Goal: Transaction & Acquisition: Purchase product/service

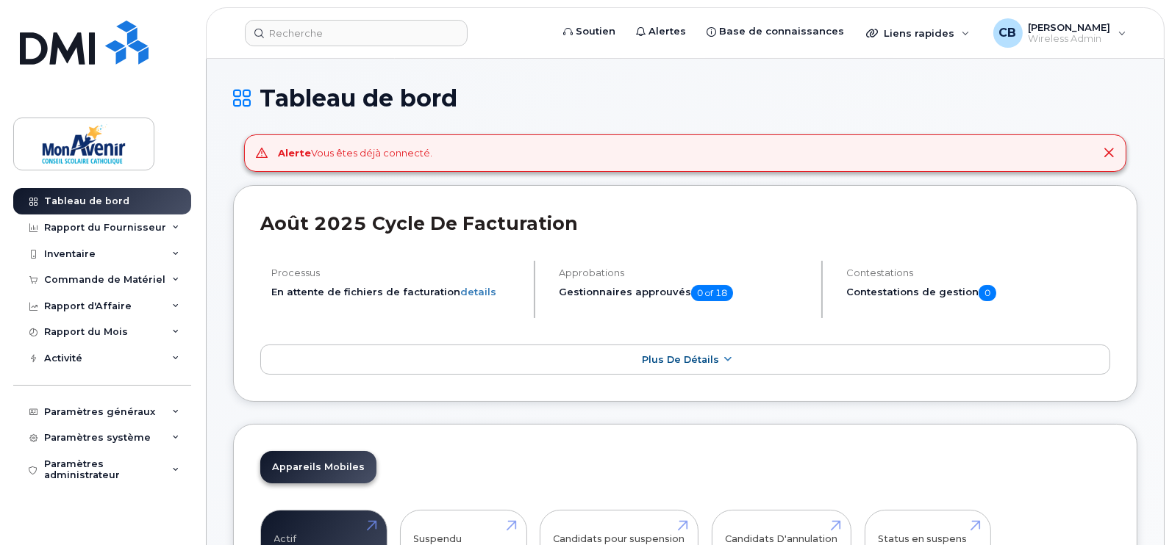
click at [150, 282] on div "Commande de Matériel" at bounding box center [104, 280] width 121 height 12
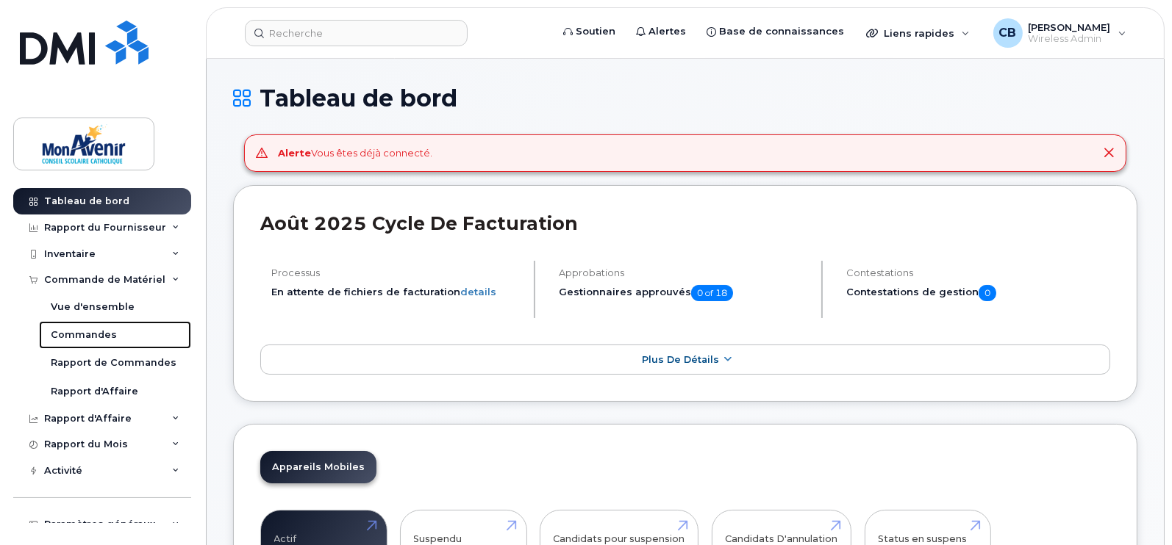
click at [87, 323] on link "Commandes" at bounding box center [115, 335] width 152 height 28
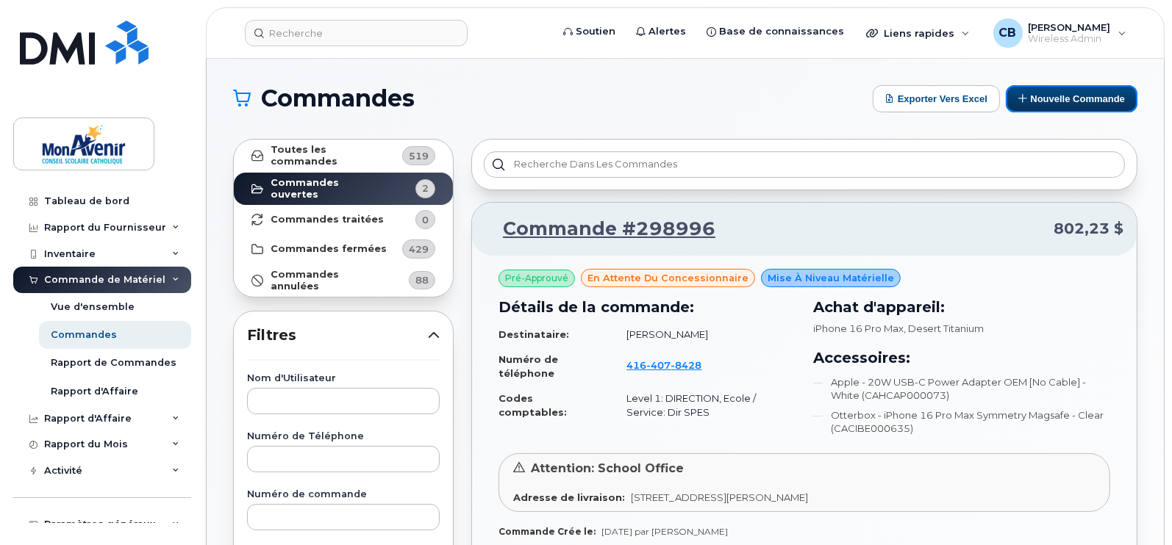
click at [1047, 93] on button "Nouvelle commande" at bounding box center [1072, 98] width 132 height 27
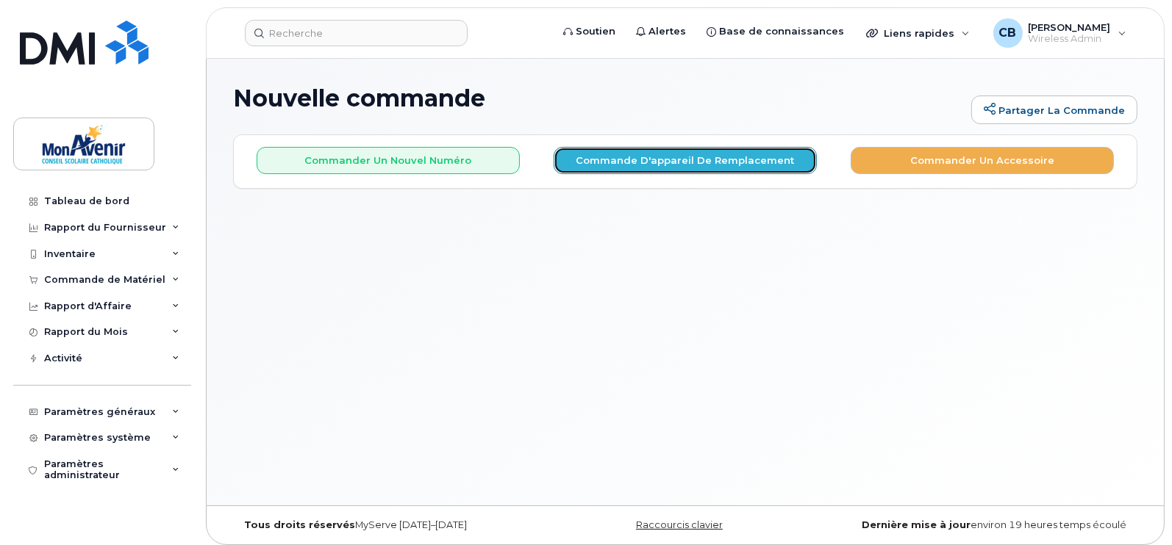
click at [706, 166] on button "Commande d'appareil de remplacement" at bounding box center [685, 160] width 263 height 27
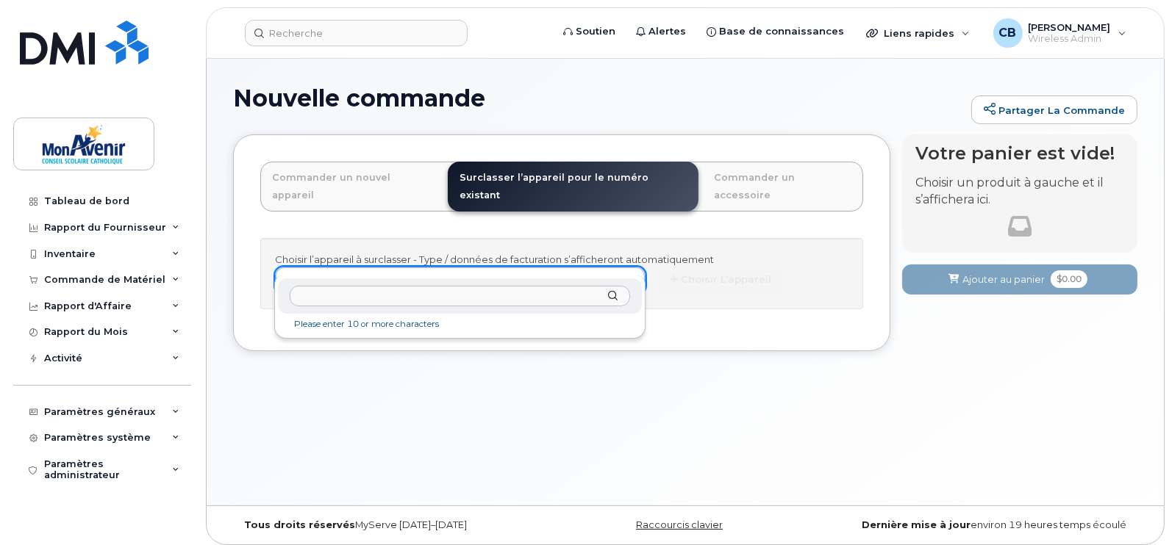
click at [500, 295] on input "text" at bounding box center [460, 296] width 340 height 21
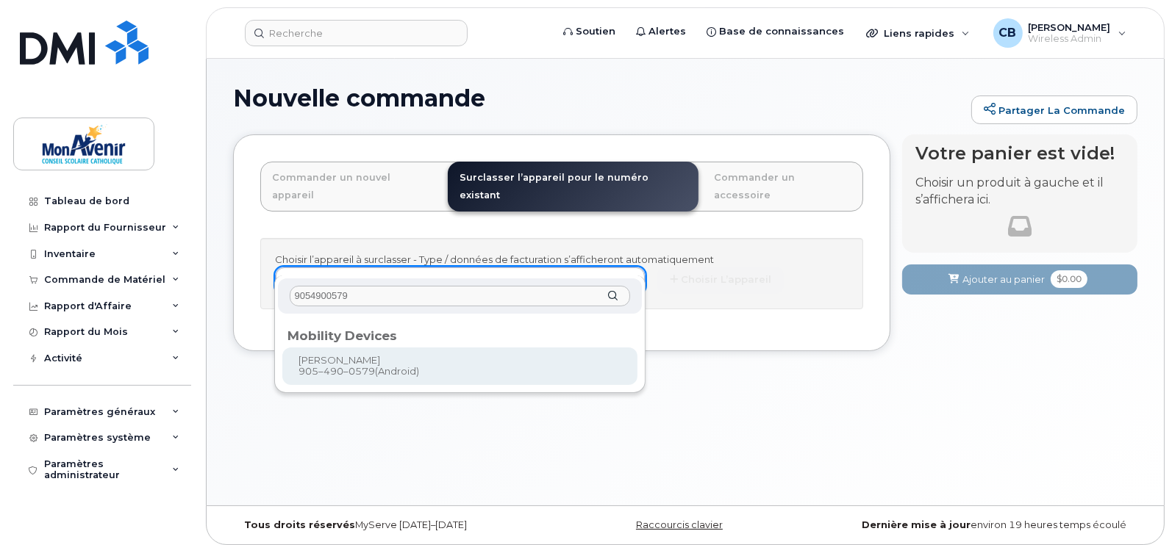
type input "9054900579"
type input "620243"
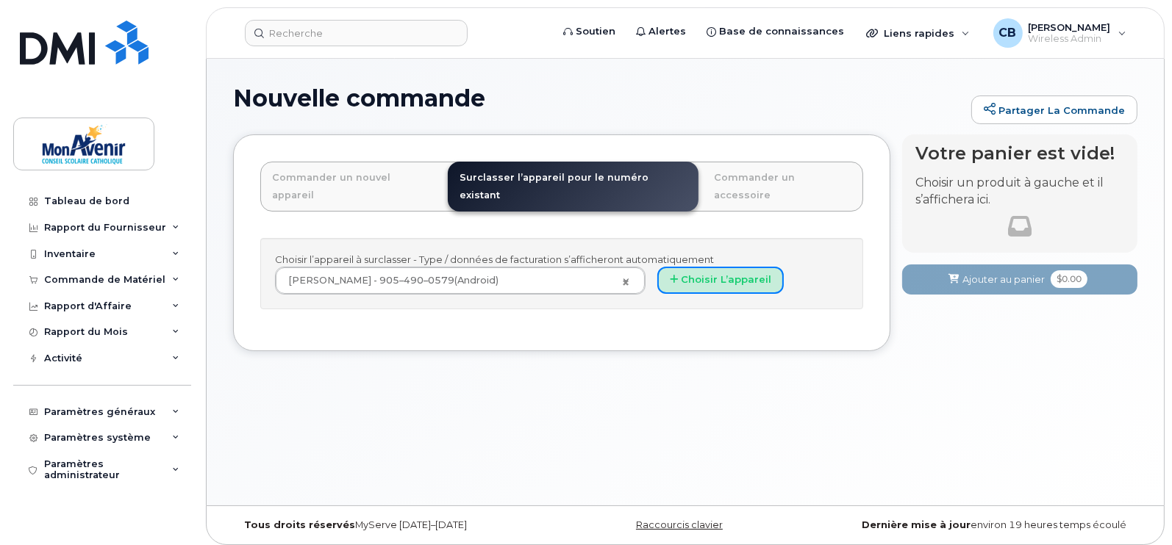
click at [737, 267] on button "Choisir l’appareil" at bounding box center [720, 280] width 126 height 27
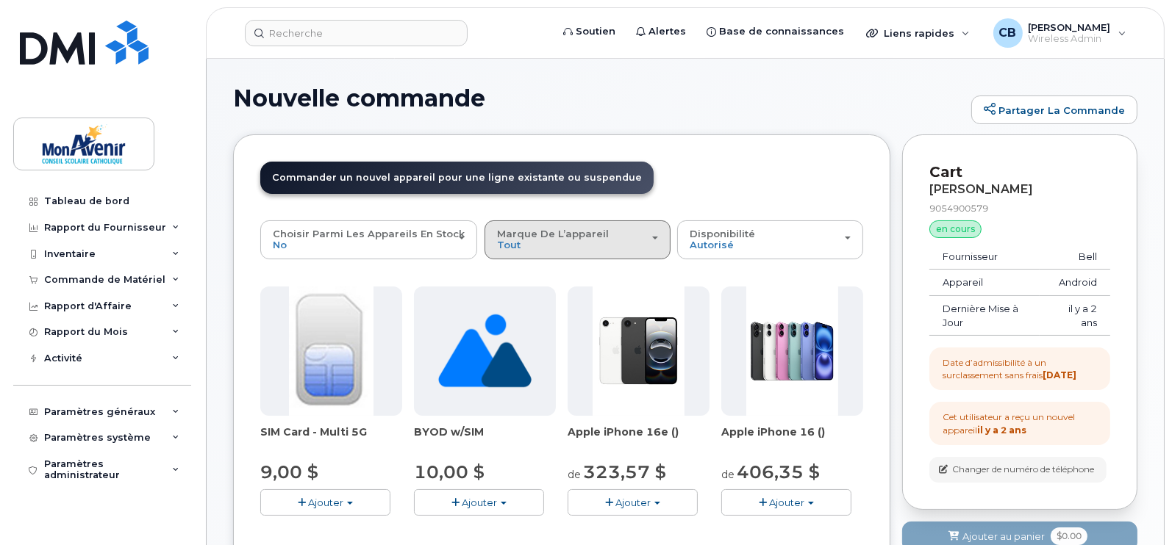
click at [582, 244] on div "Marque de l’appareil Tout Android iPhone Unknown" at bounding box center [577, 240] width 161 height 23
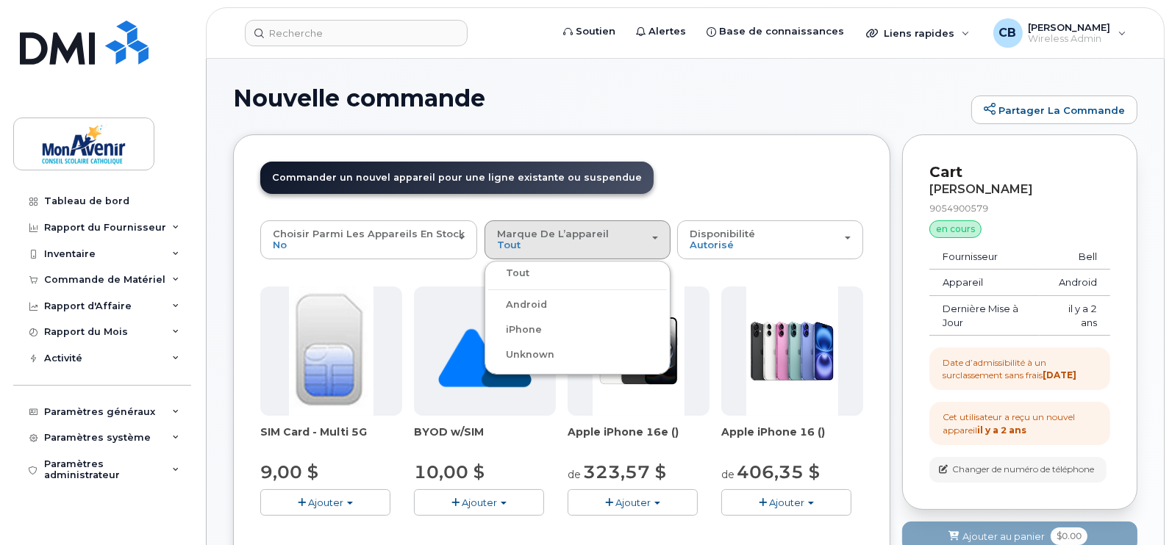
click at [501, 326] on label "iPhone" at bounding box center [515, 330] width 54 height 18
click at [0, 0] on input "iPhone" at bounding box center [0, 0] width 0 height 0
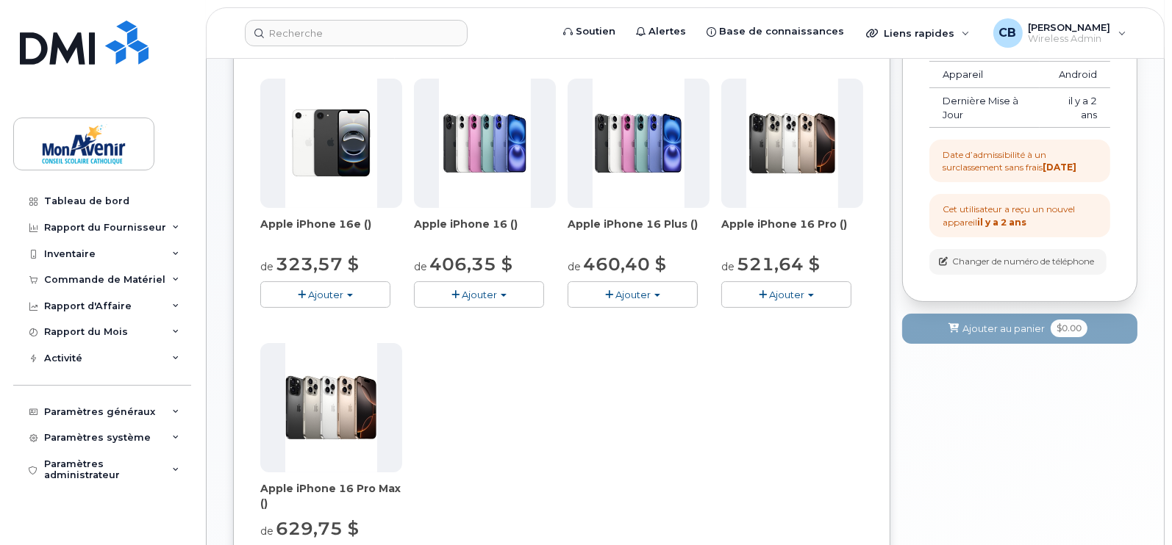
scroll to position [386, 0]
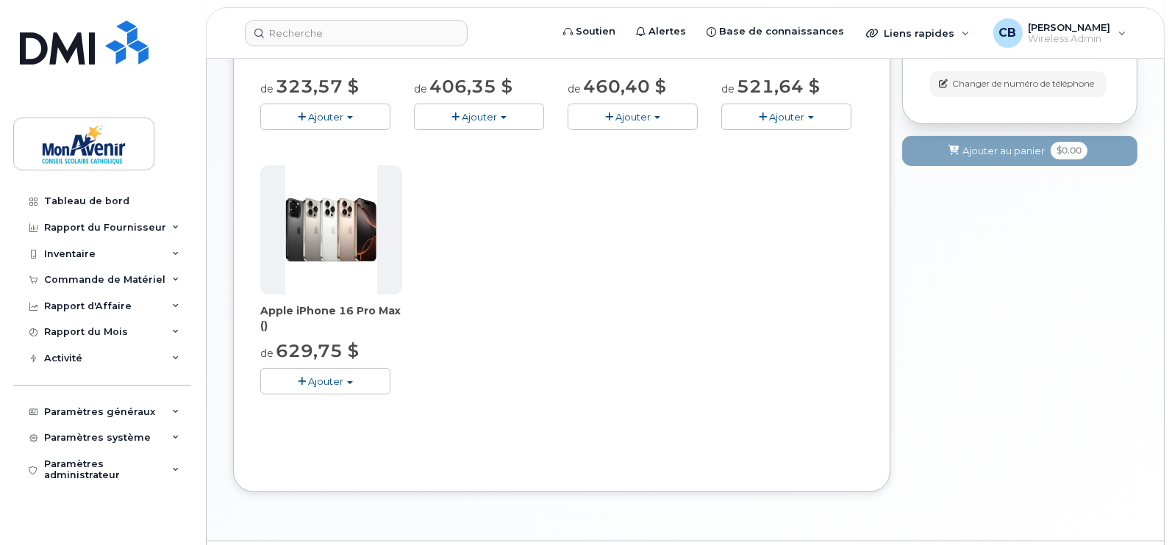
click at [354, 373] on button "Ajouter" at bounding box center [325, 381] width 130 height 26
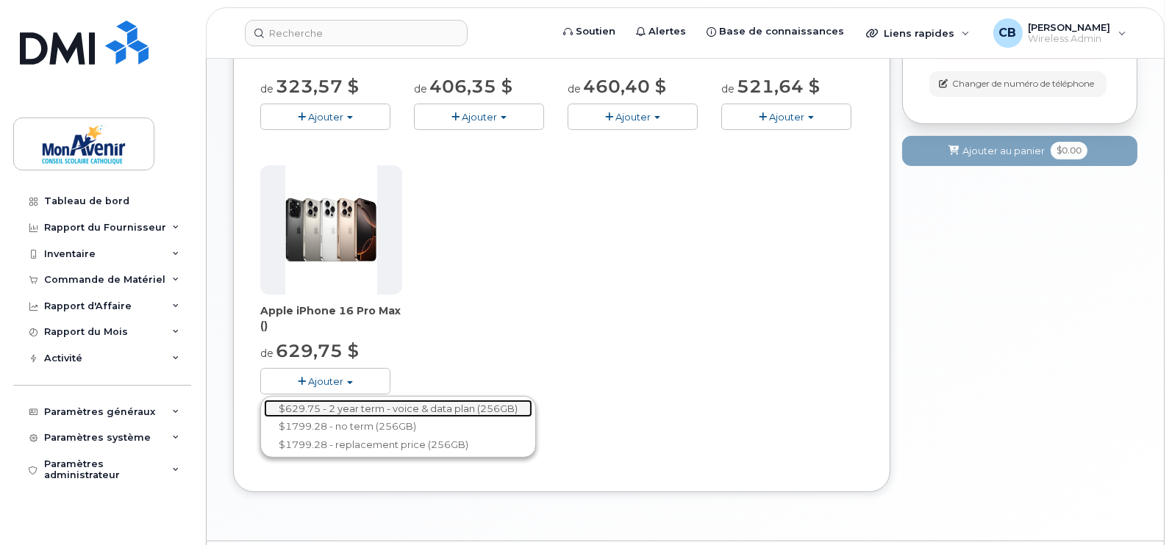
click at [434, 409] on link "$629.75 - 2 year term - voice & data plan (256GB)" at bounding box center [398, 409] width 268 height 18
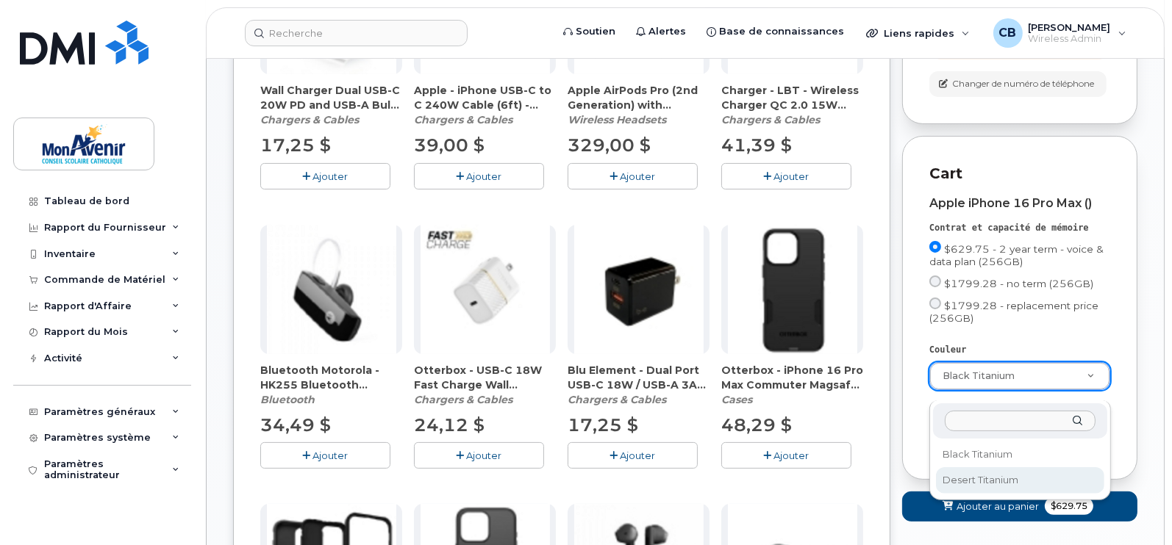
click at [988, 494] on div "Black Titanium Desert Titanium" at bounding box center [1019, 451] width 181 height 100
select select "Desert Titanium"
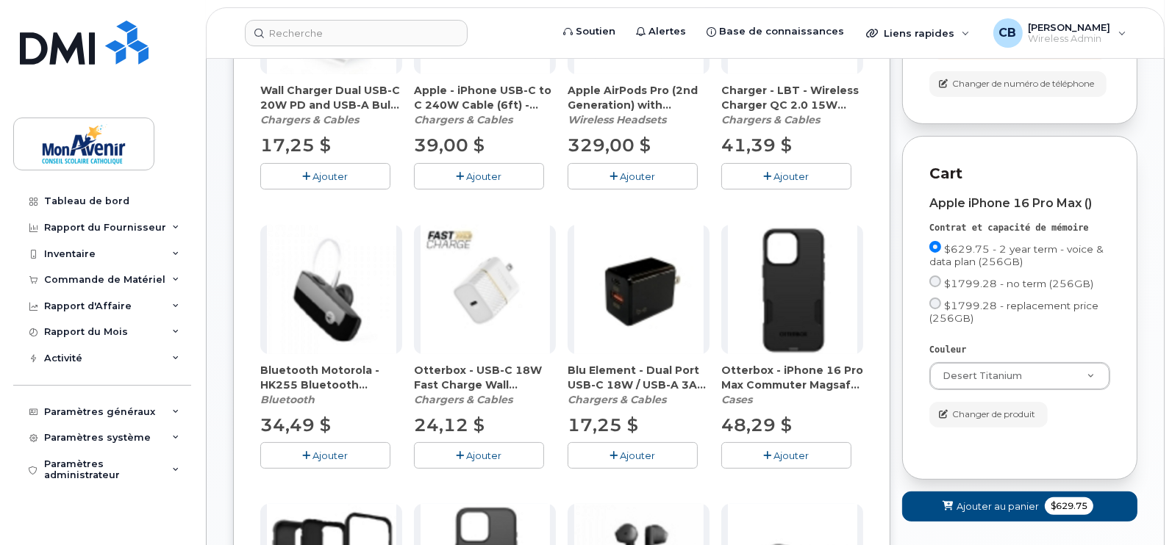
click at [789, 451] on span "Ajouter" at bounding box center [791, 456] width 35 height 12
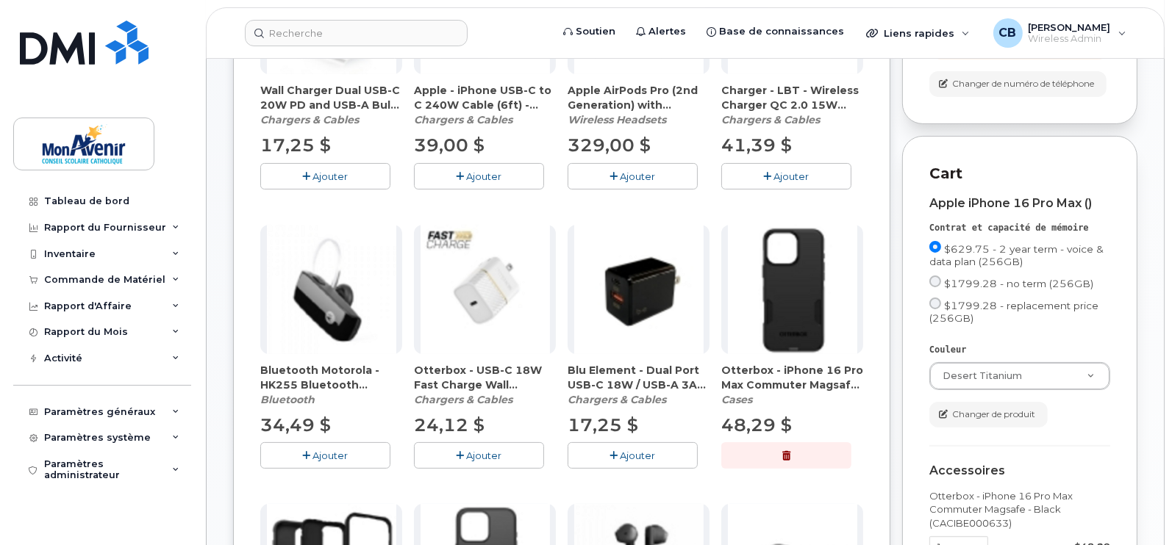
click at [789, 451] on icon "button" at bounding box center [786, 456] width 8 height 10
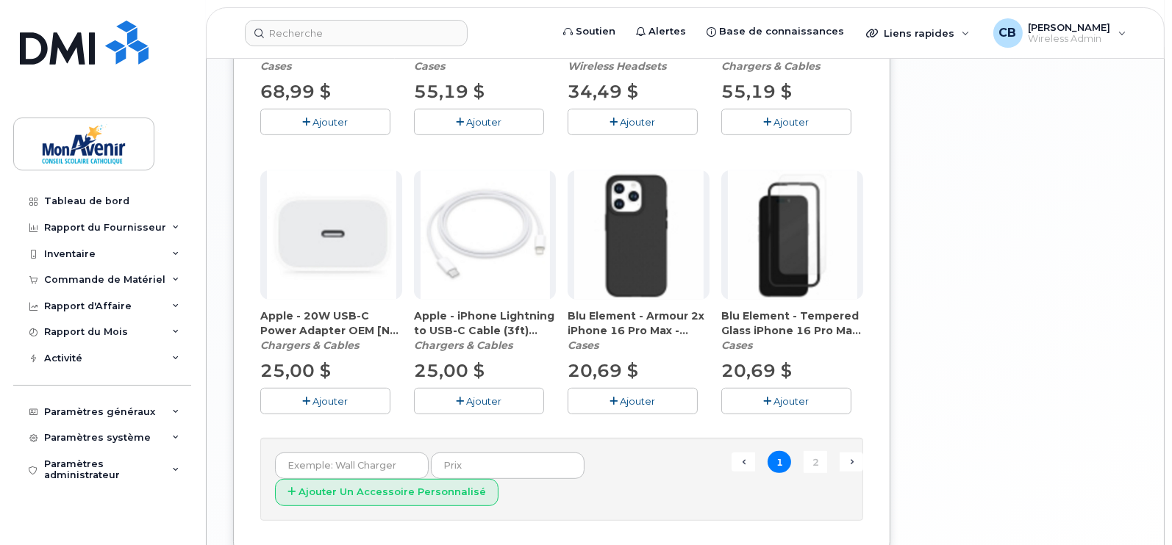
scroll to position [1109, 0]
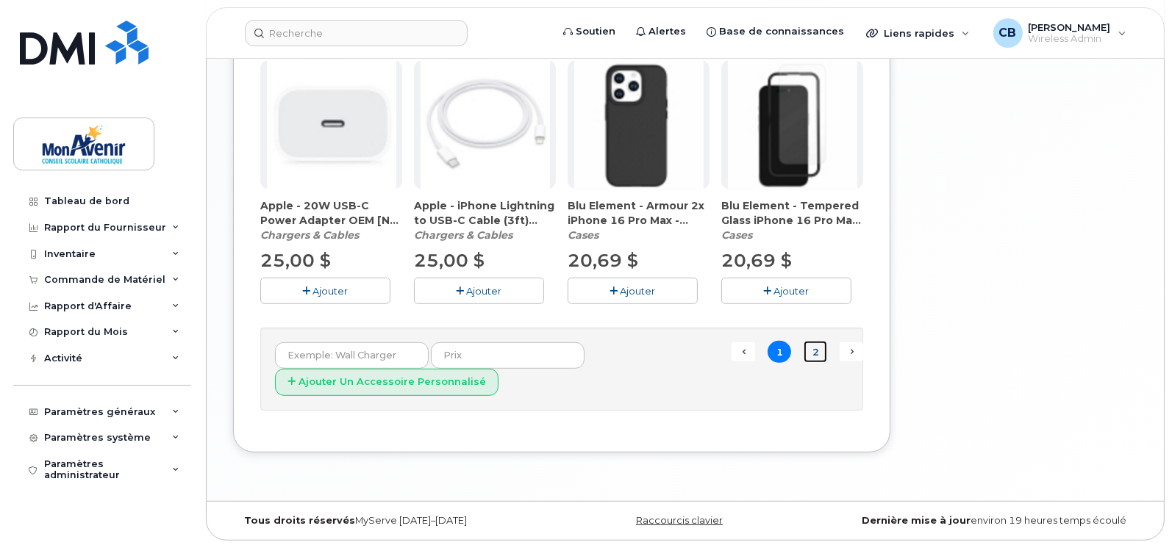
click at [820, 353] on link "2" at bounding box center [815, 352] width 24 height 23
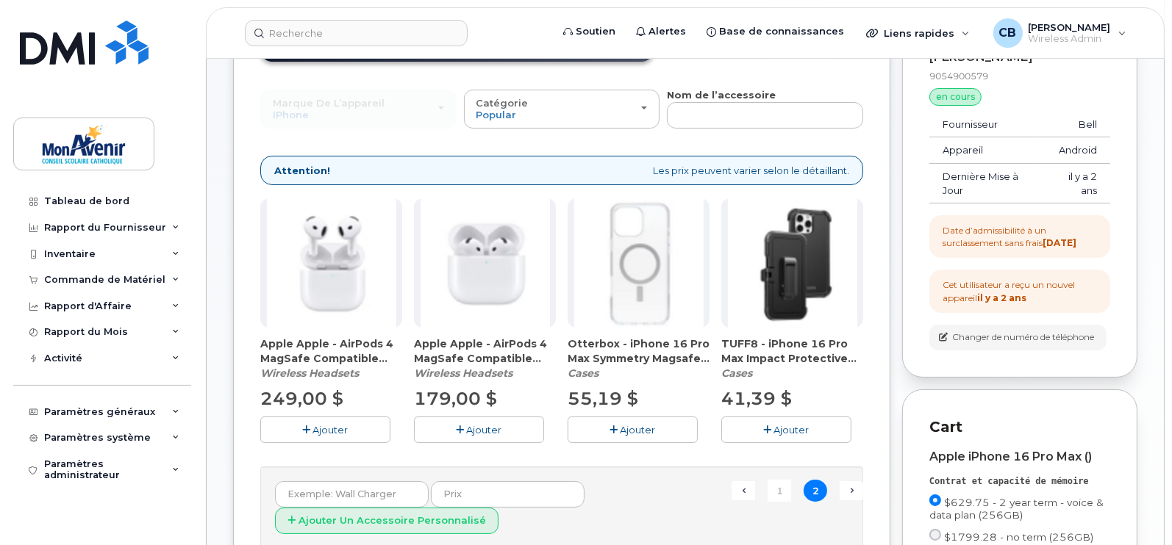
scroll to position [162, 0]
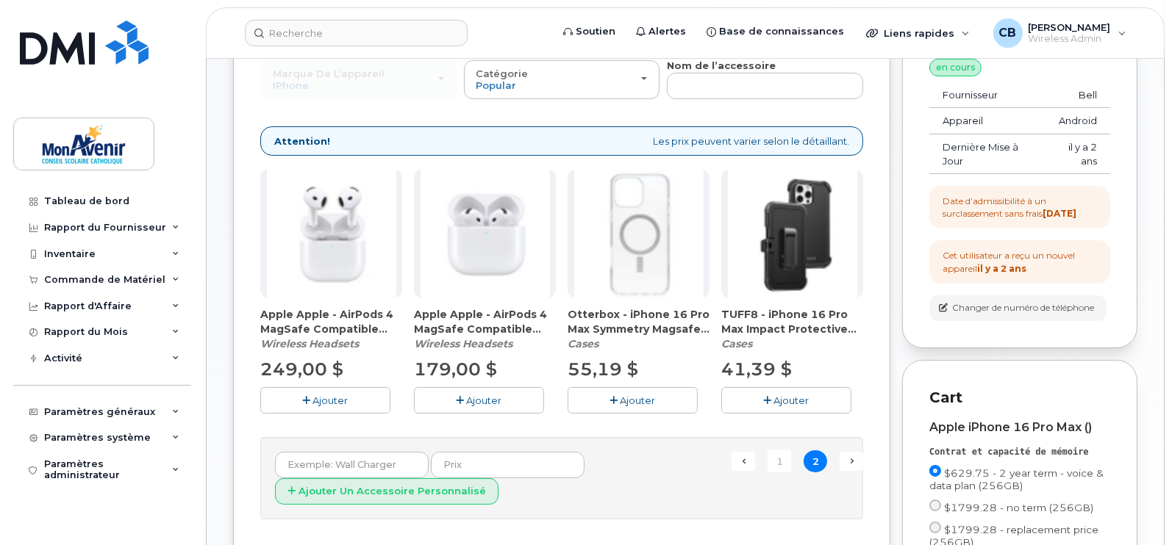
click at [632, 398] on span "Ajouter" at bounding box center [637, 401] width 35 height 12
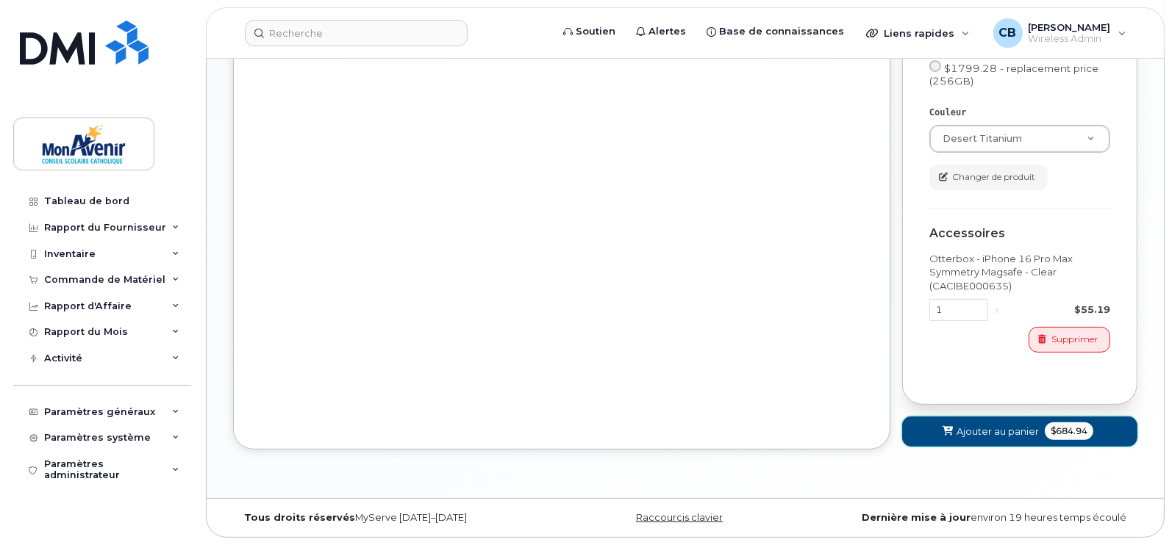
click at [1039, 441] on button "Ajouter au panier $684.94" at bounding box center [1019, 432] width 235 height 30
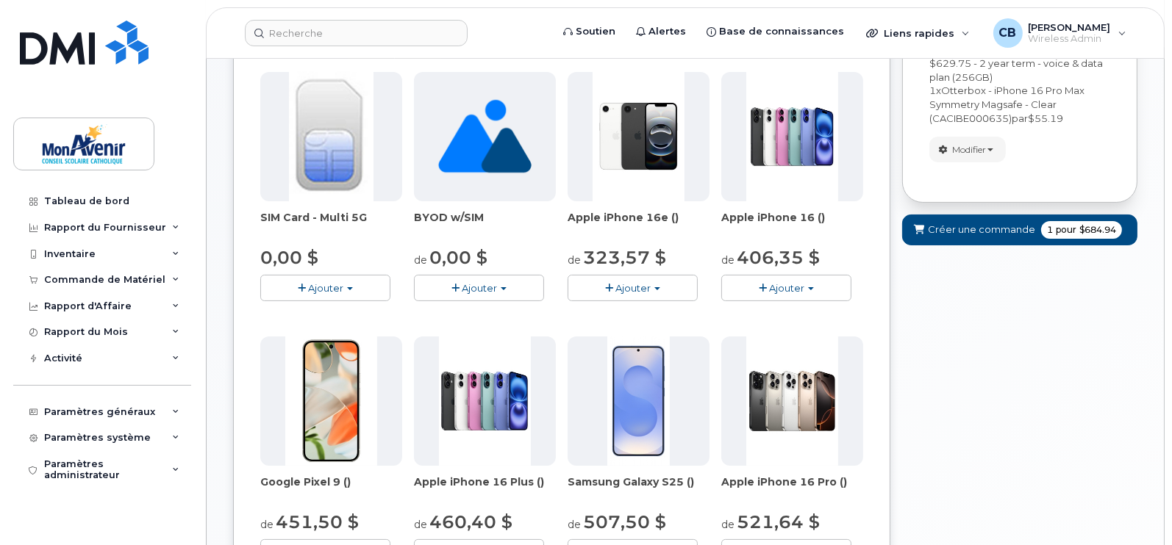
scroll to position [242, 0]
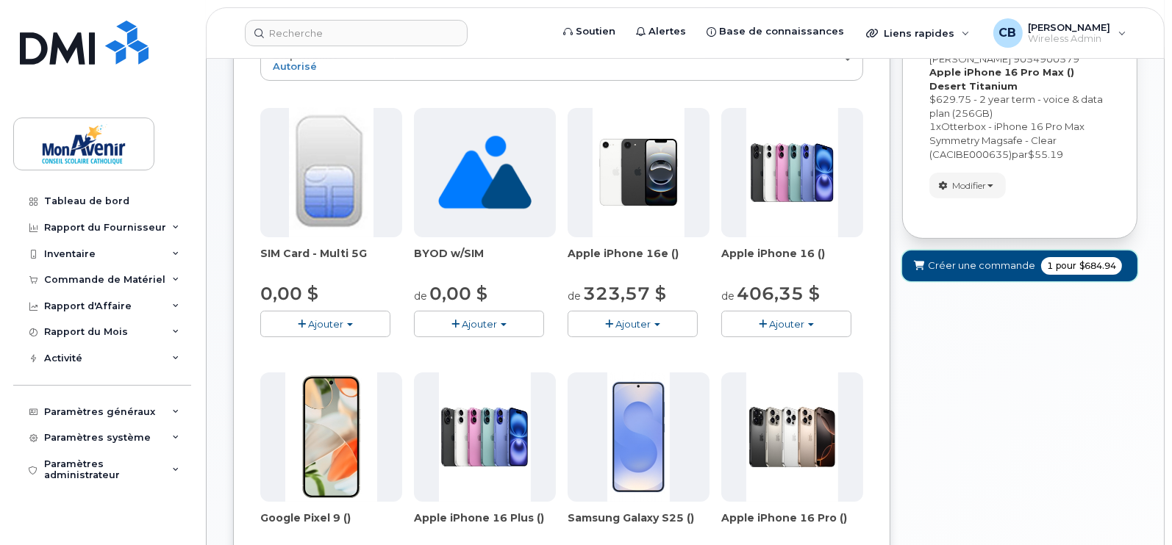
click at [993, 267] on span "Créer une commande" at bounding box center [981, 266] width 107 height 14
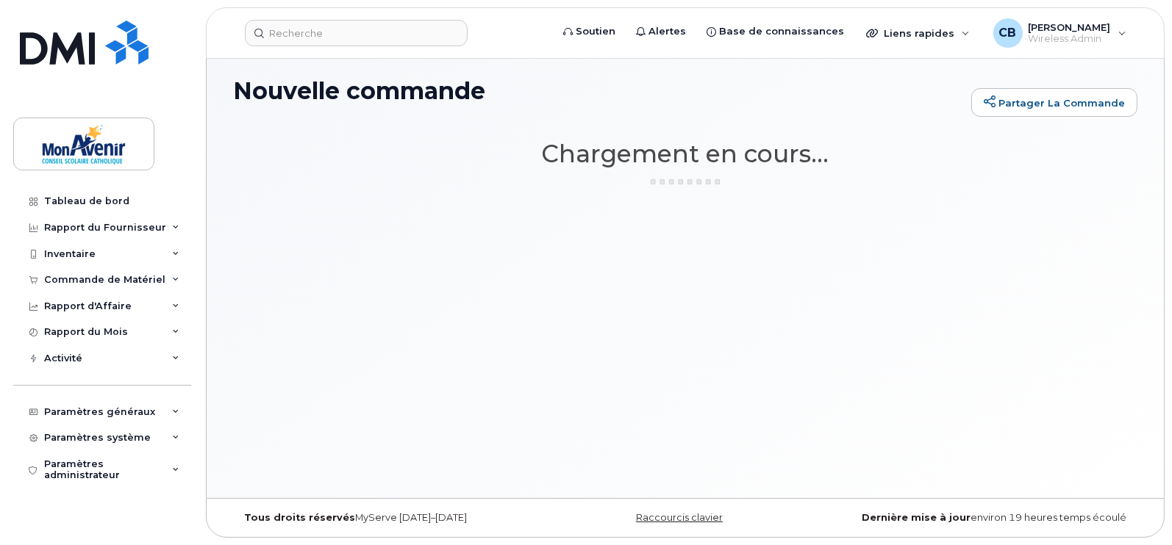
scroll to position [7, 0]
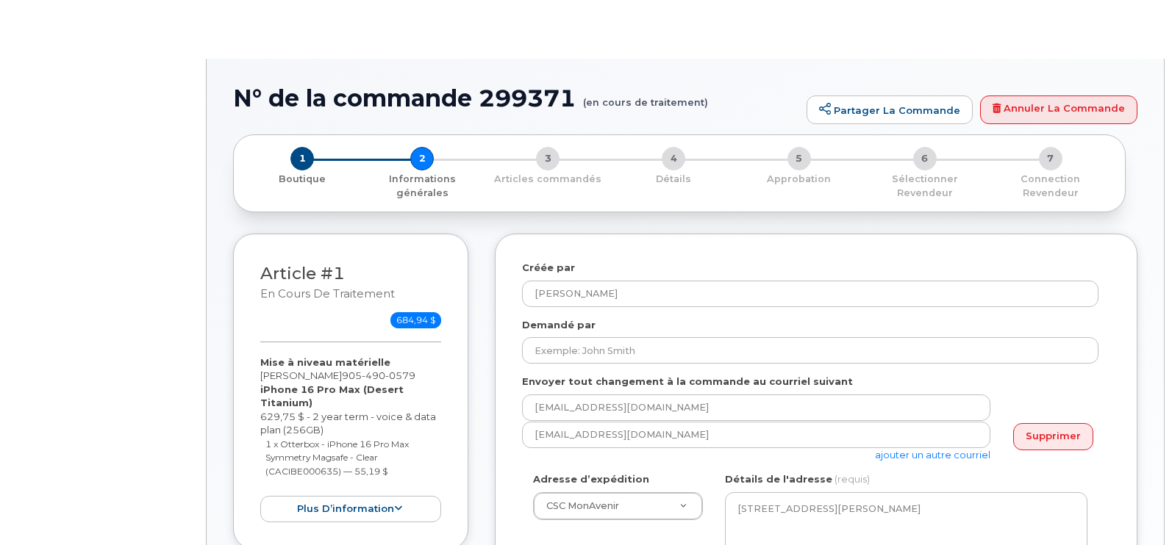
select select
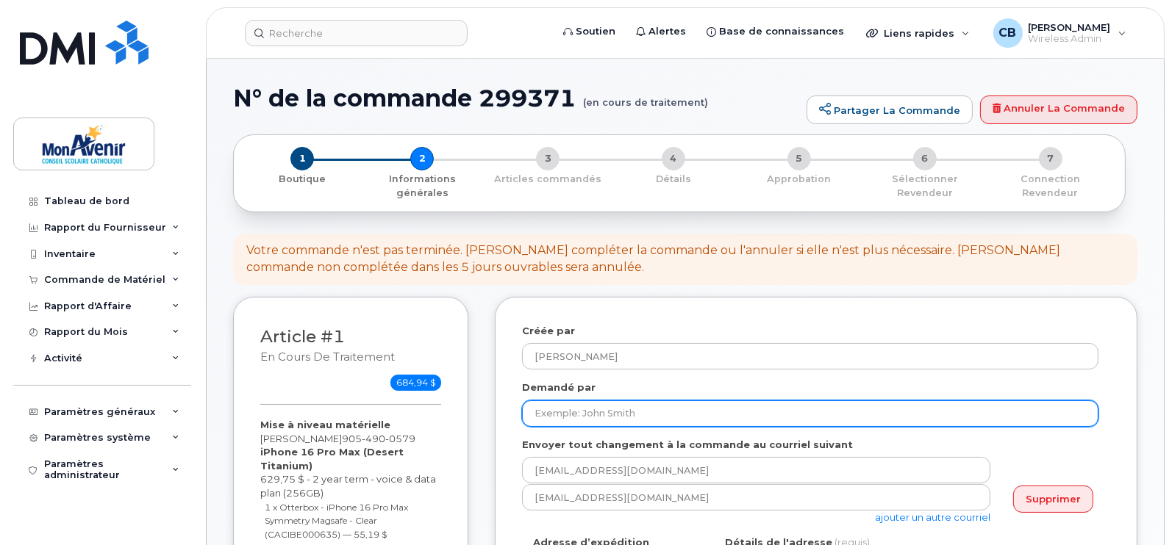
click at [741, 419] on input "Demandé par" at bounding box center [810, 414] width 576 height 26
paste input "[PERSON_NAME]"
type input "[PERSON_NAME]"
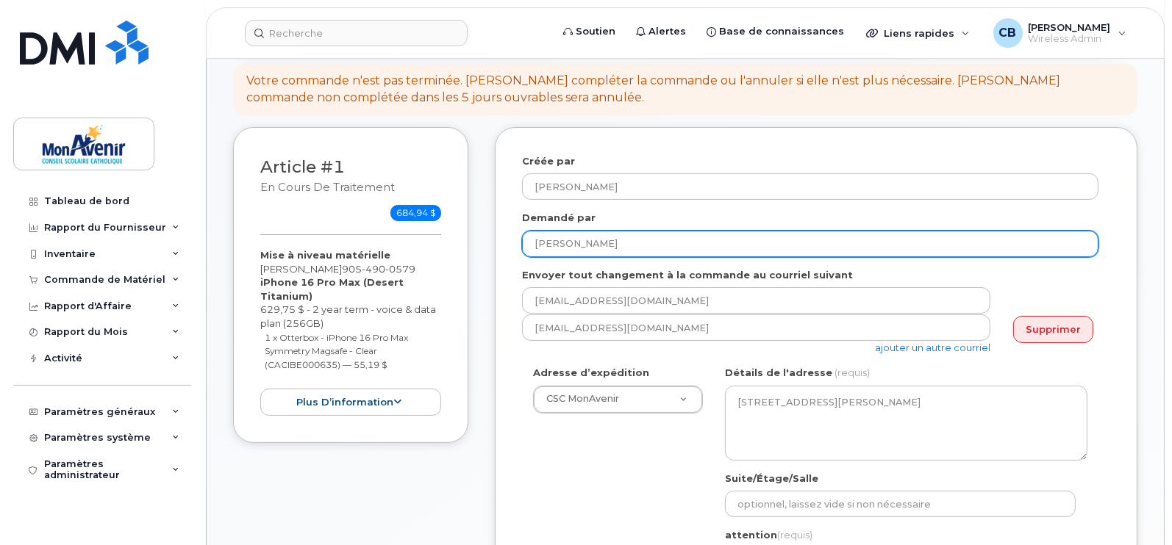
scroll to position [237, 0]
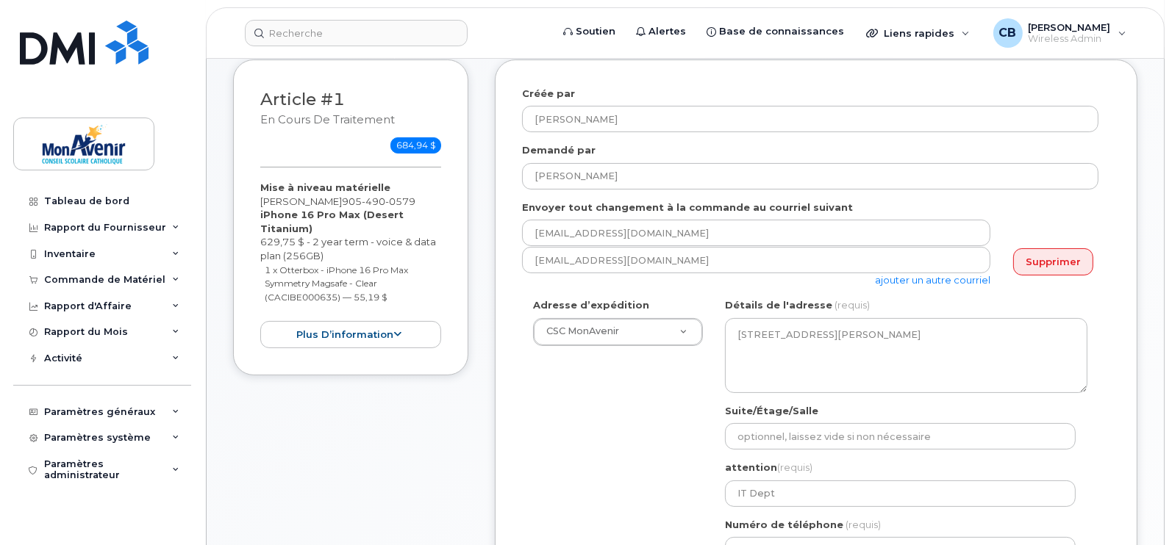
click at [910, 279] on link "ajouter un autre courriel" at bounding box center [932, 280] width 115 height 12
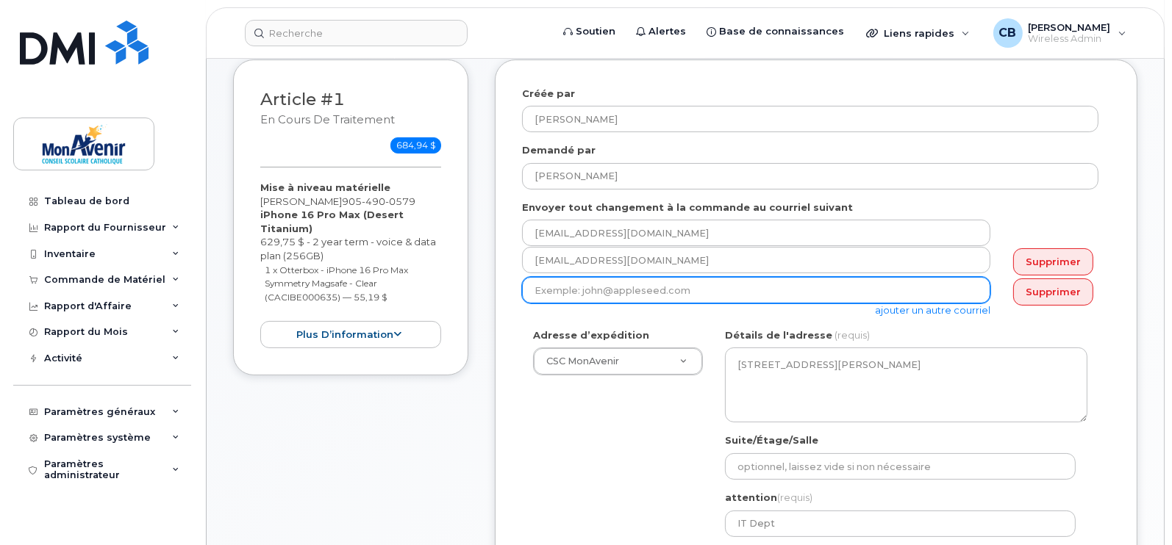
click at [788, 293] on input "email" at bounding box center [756, 290] width 468 height 26
paste input "asandooya@cscmonavenir.ca"
type input "asandooya@cscmonavenir.ca"
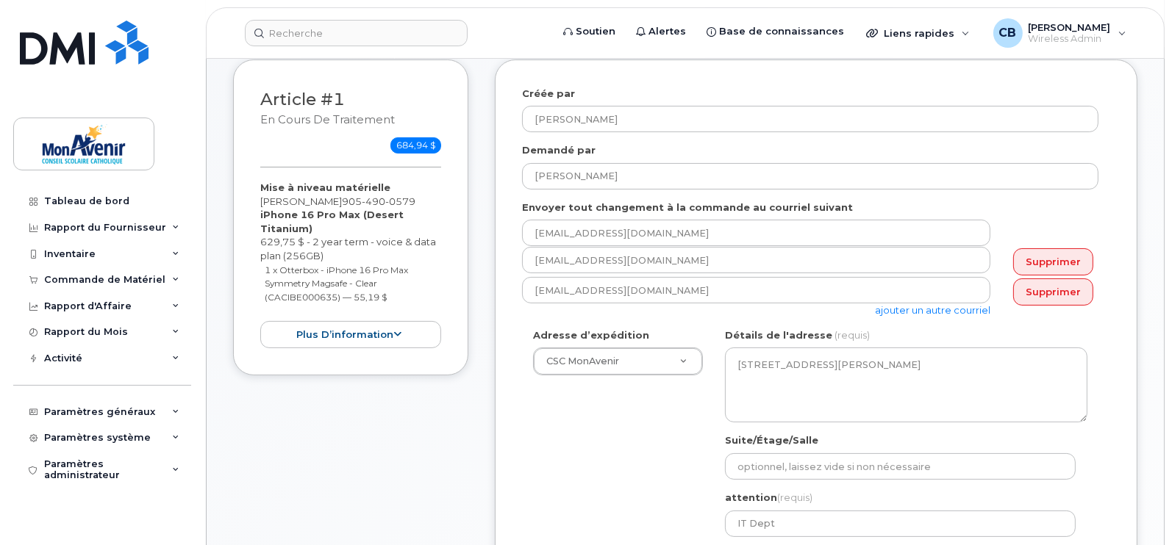
click at [686, 382] on div "Adresse d’expédition CSC MonAvenir CSC MonAvenir CSC MonAvenir - PSRP ÉÉC Ange-…" at bounding box center [810, 467] width 576 height 276
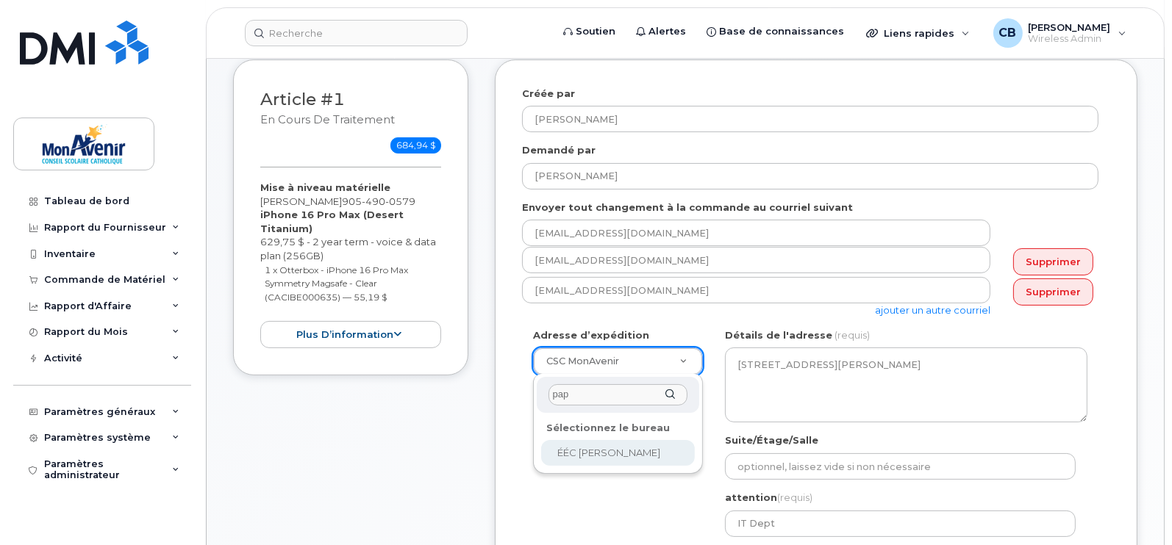
type input "pap"
select select
type textarea "276 Sunset Blvd STOUFFVILLE ON L4A 3R1 CANADA Stouffville Ontario L4A 3R1"
type input "School Office"
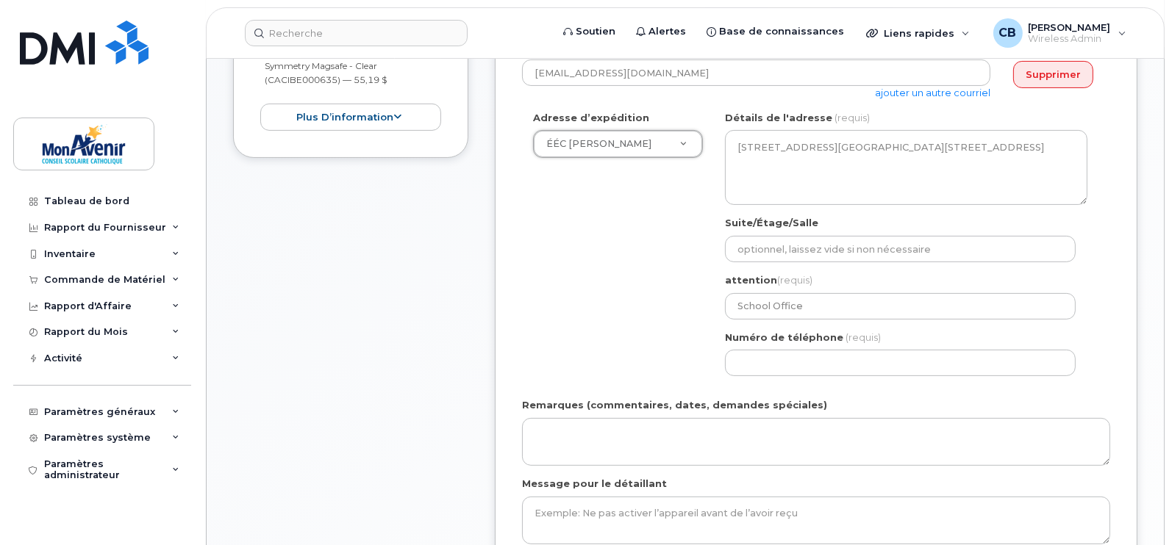
scroll to position [458, 0]
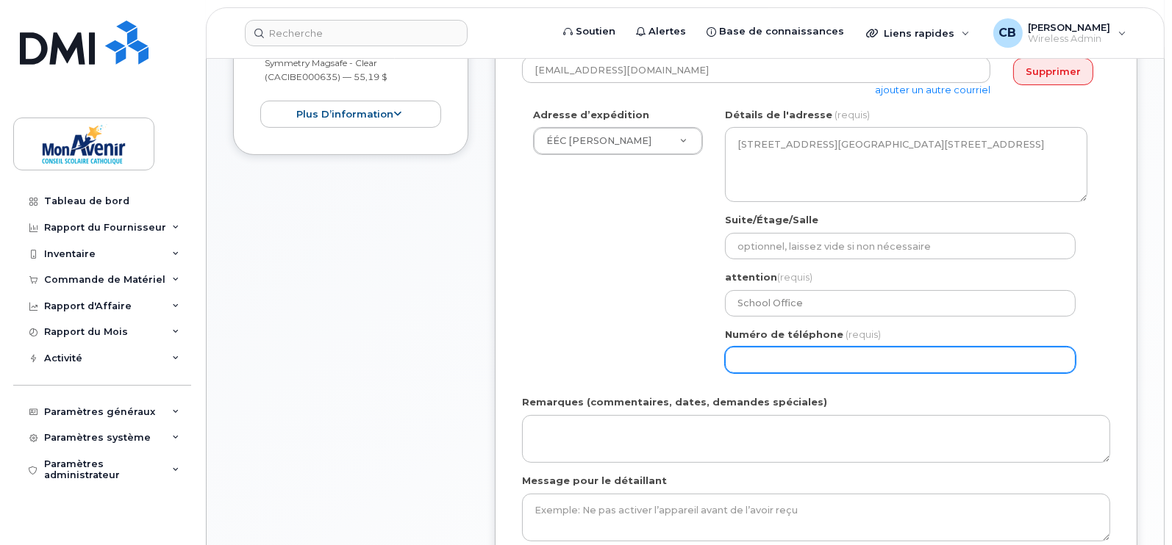
click at [828, 356] on input "Numéro de téléphone" at bounding box center [900, 360] width 351 height 26
paste input "9054900579"
type input "9054900579"
select select
type input "9054900579"
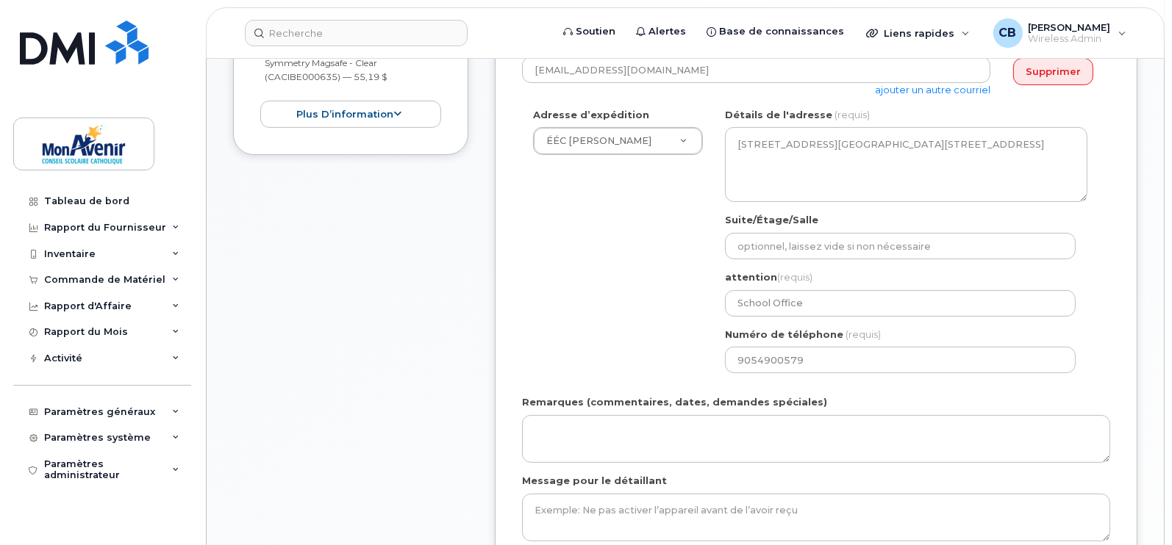
drag, startPoint x: 1164, startPoint y: 256, endPoint x: 1172, endPoint y: 256, distance: 8.1
click at [1171, 256] on html "Soutien Alertes Base de connaissances Liens rapides Suspendre/Supprimer l’appar…" at bounding box center [586, 291] width 1172 height 1499
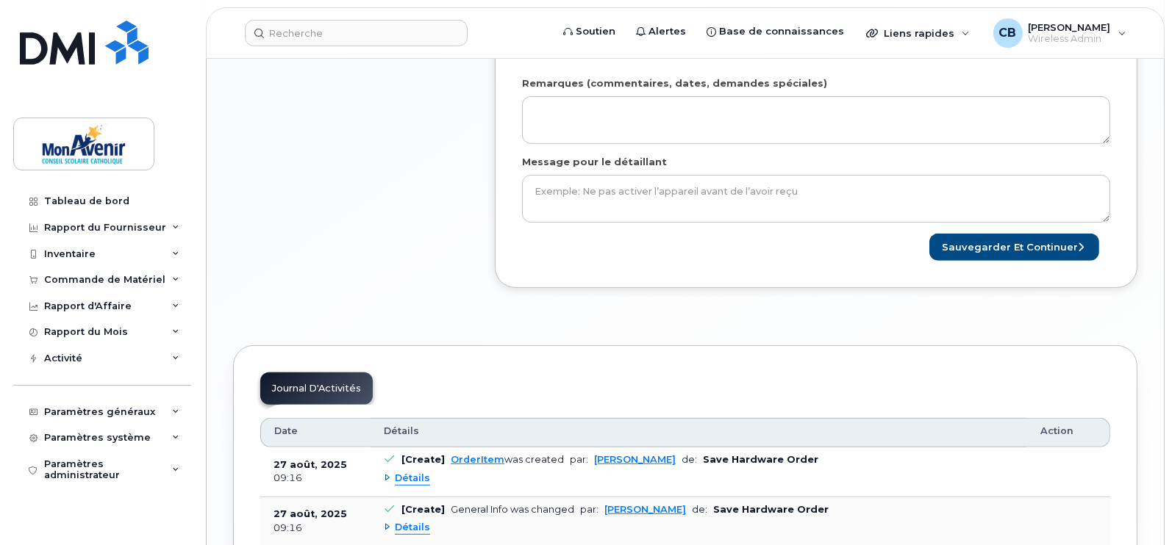
scroll to position [783, 0]
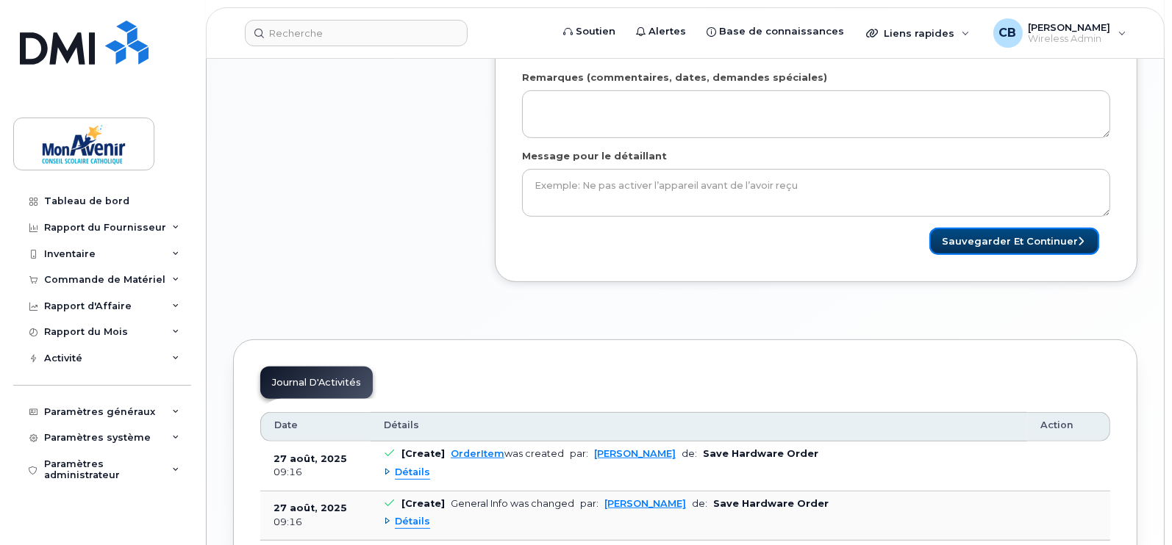
click at [992, 246] on button "Sauvegarder et continuer" at bounding box center [1014, 241] width 170 height 27
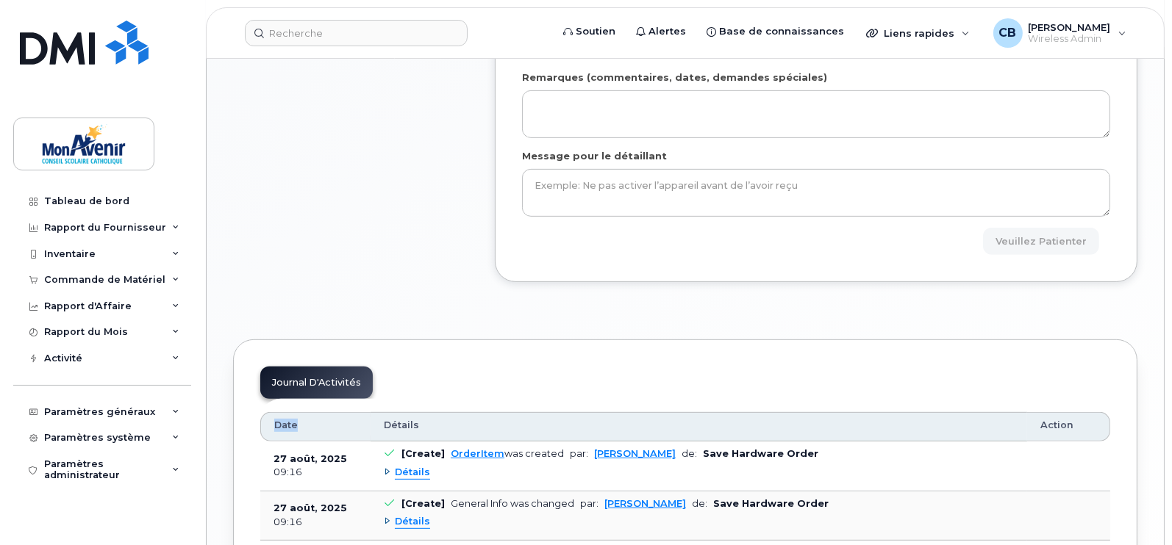
click at [992, 246] on div "Veuillez patienter" at bounding box center [963, 241] width 294 height 27
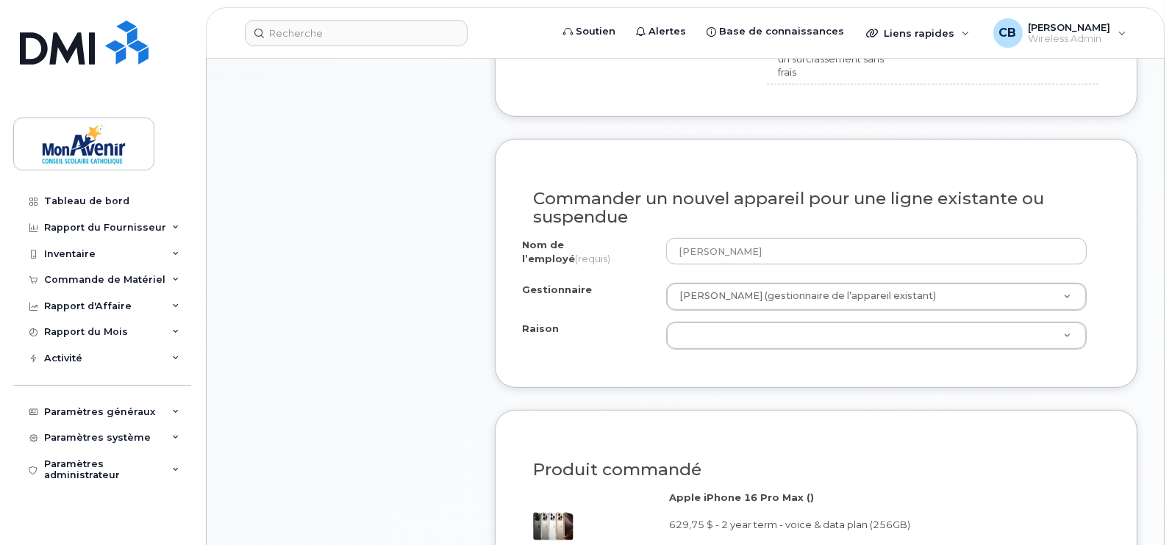
scroll to position [794, 0]
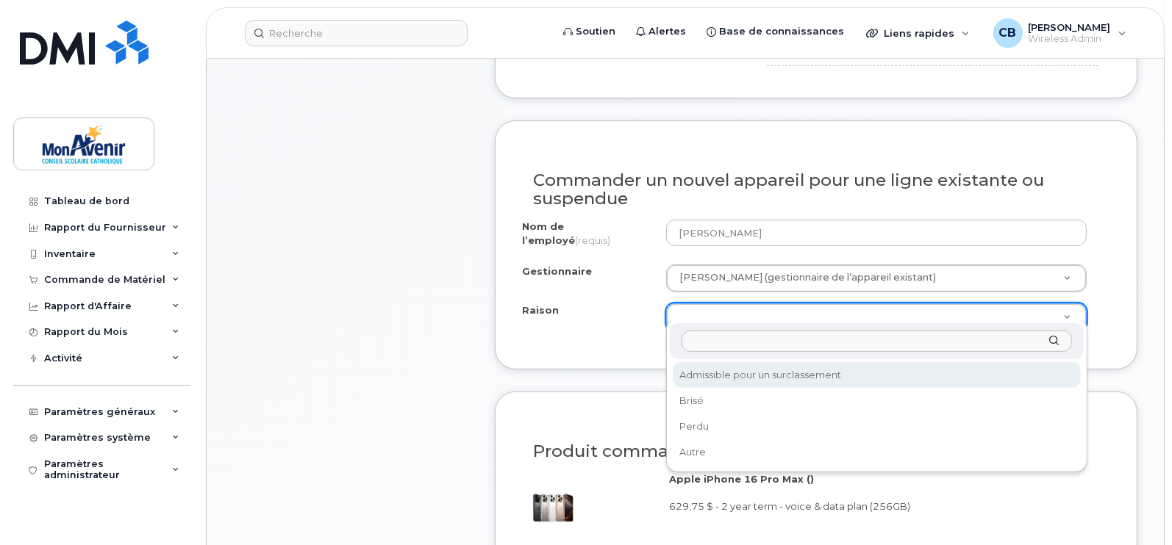
select select "eligible_for_upgrade"
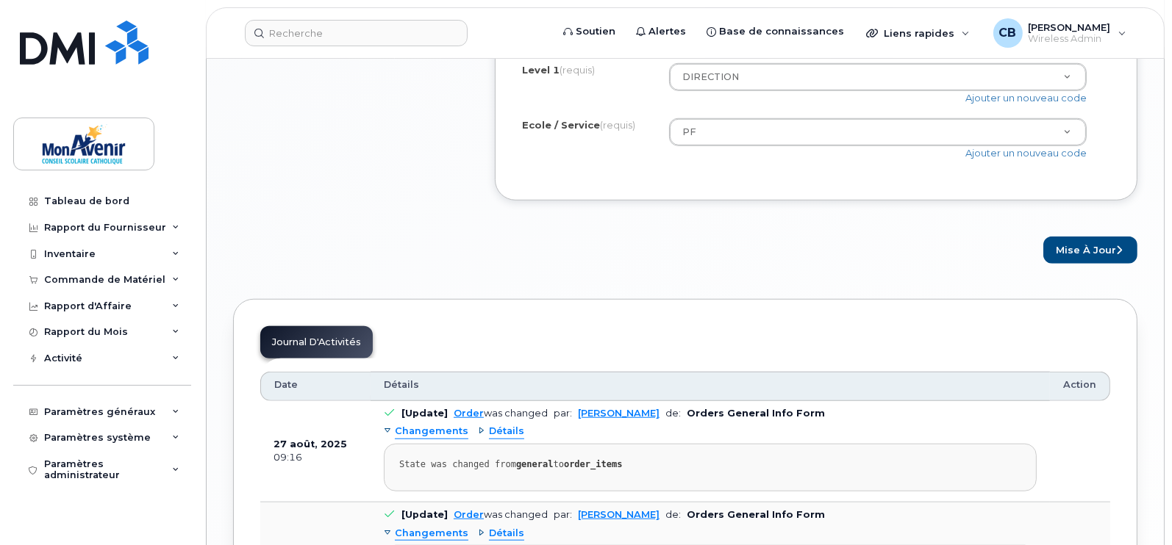
scroll to position [1469, 0]
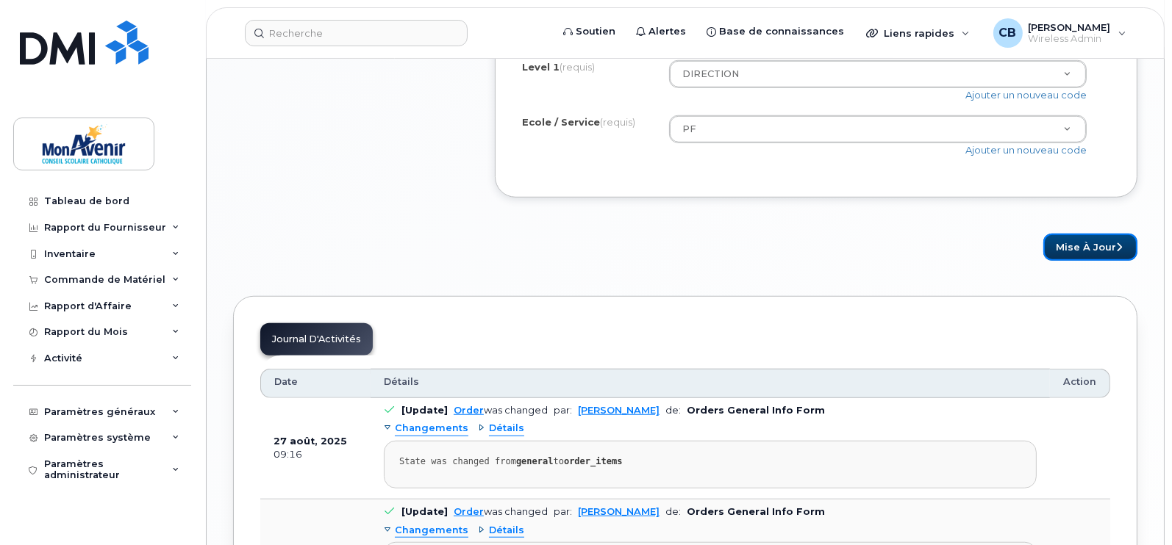
click at [1094, 234] on button "Mise à jour" at bounding box center [1090, 247] width 94 height 27
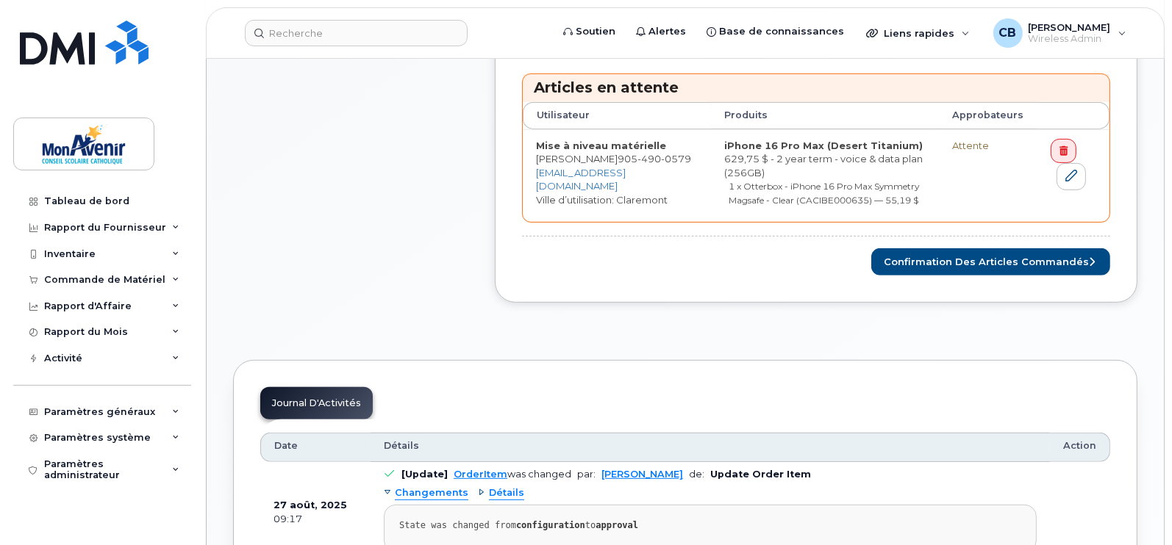
scroll to position [720, 0]
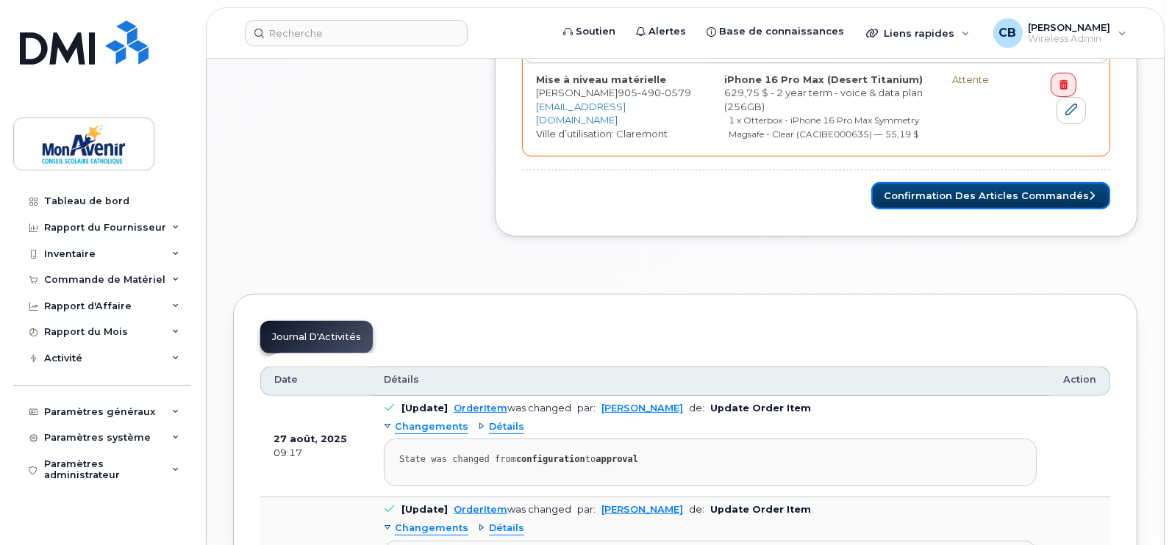
click at [978, 200] on button "Confirmation des articles commandés" at bounding box center [990, 195] width 239 height 27
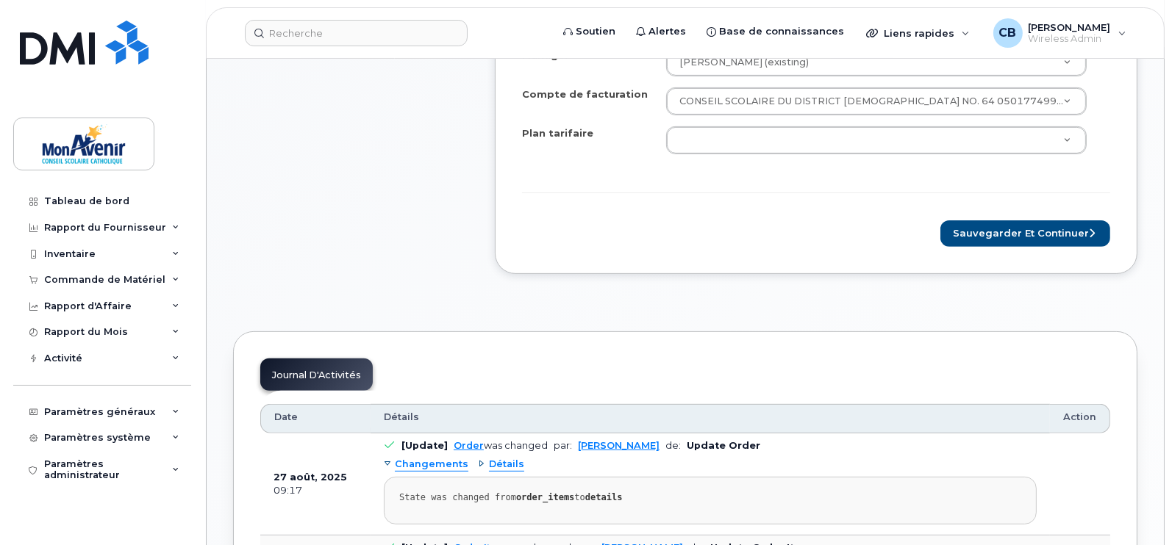
scroll to position [657, 0]
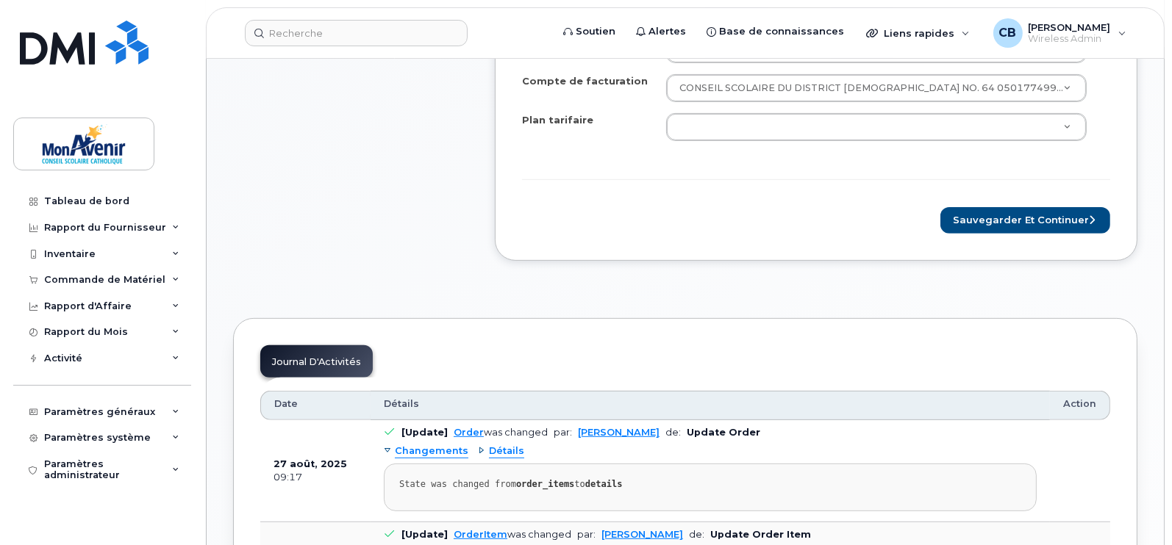
click at [733, 132] on body "Soutien Alertes Base de connaissances Liens rapides Suspendre/Supprimer l’appar…" at bounding box center [586, 340] width 1172 height 1994
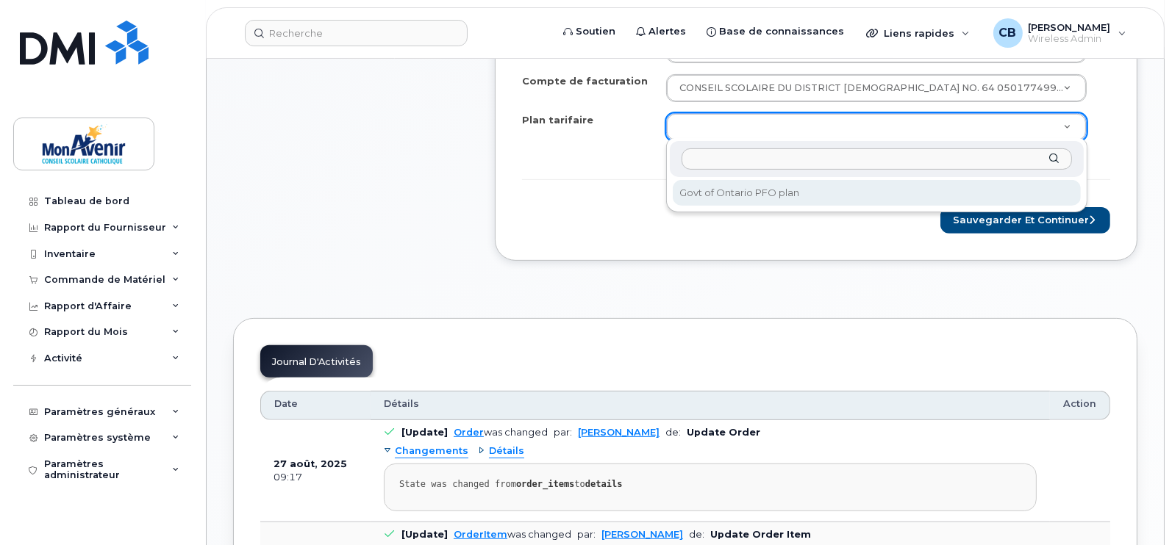
click at [720, 209] on div "Govt of Ontario PFO plan" at bounding box center [876, 175] width 421 height 74
click at [717, 210] on div "Govt of Ontario PFO plan" at bounding box center [876, 175] width 421 height 74
select select "Govt of Ontario PFO plan"
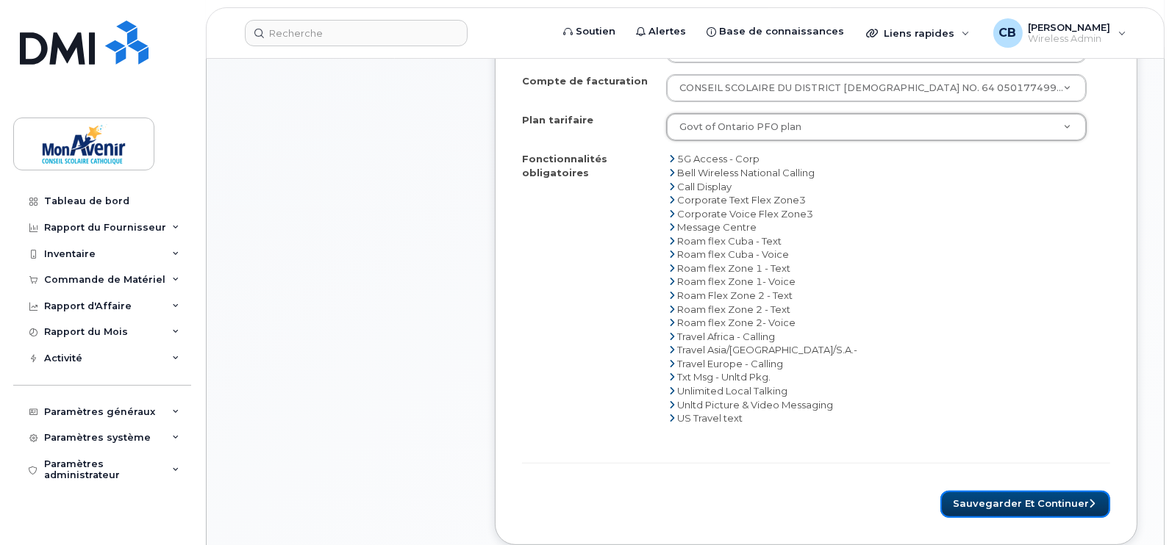
click at [1038, 500] on button "Sauvegarder et continuer" at bounding box center [1025, 504] width 170 height 27
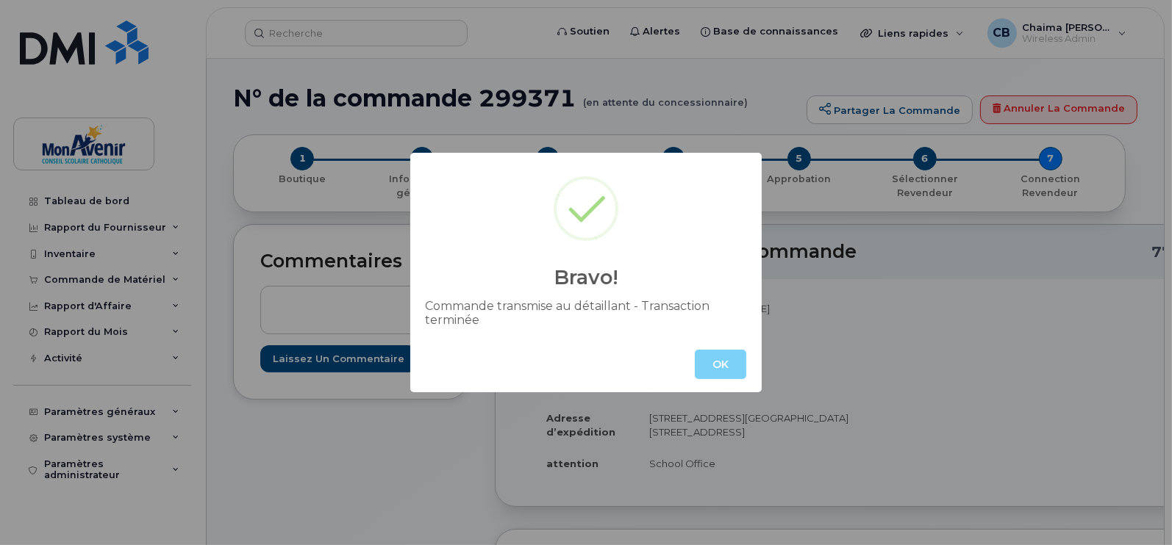
click at [718, 373] on button "OK" at bounding box center [720, 364] width 51 height 29
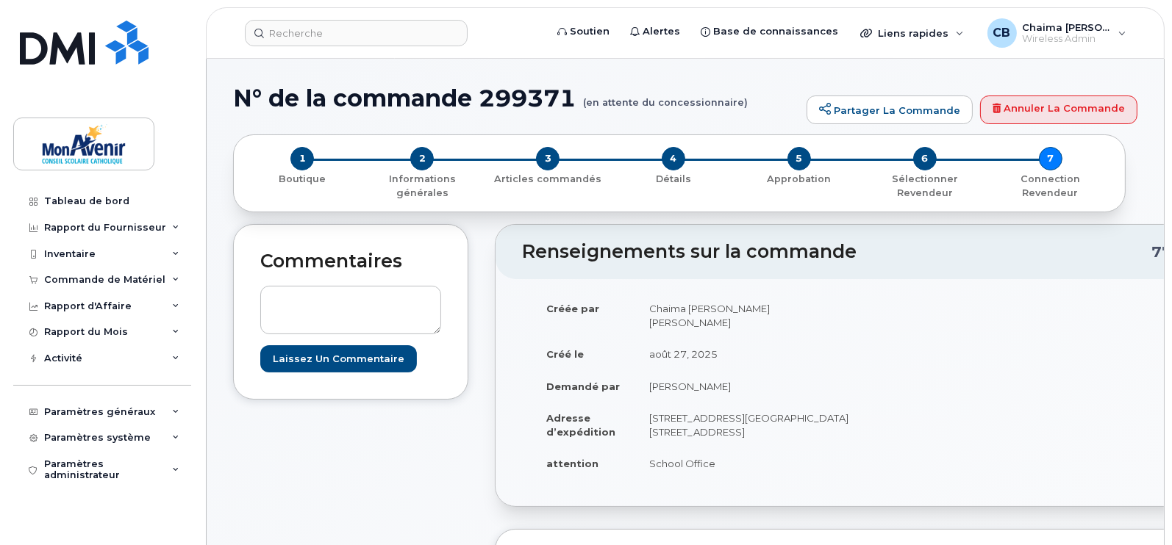
click at [495, 98] on h1 "N° de la commande 299371 (en attente du concessionnaire)" at bounding box center [516, 98] width 566 height 26
copy h1 "299371"
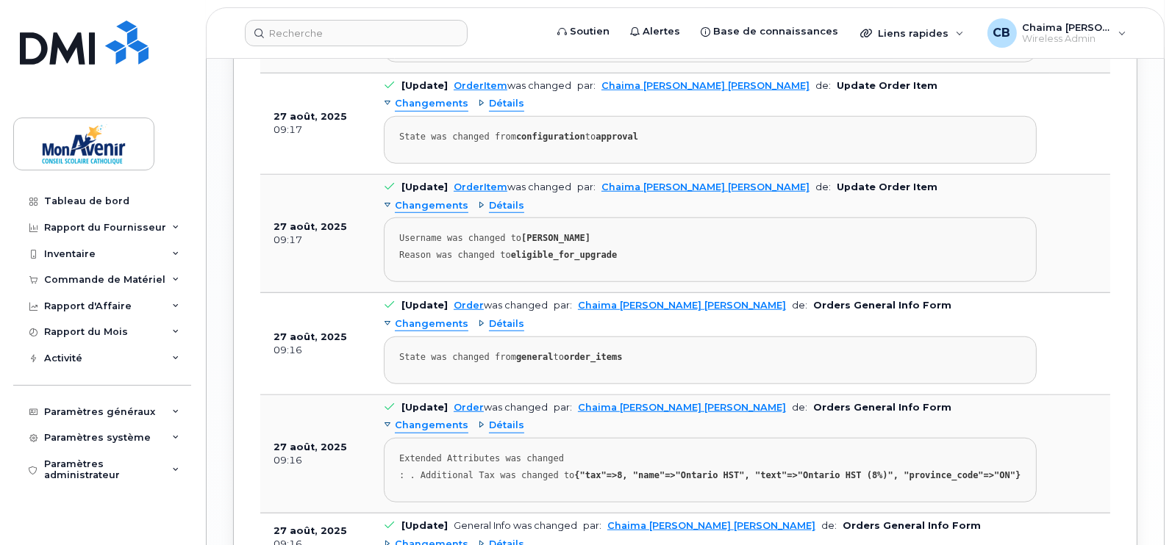
scroll to position [1550, 0]
